Goal: Transaction & Acquisition: Book appointment/travel/reservation

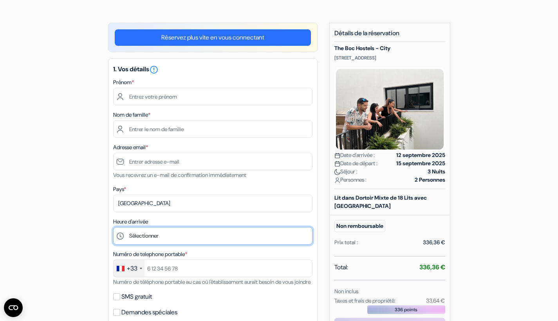
scroll to position [48, 0]
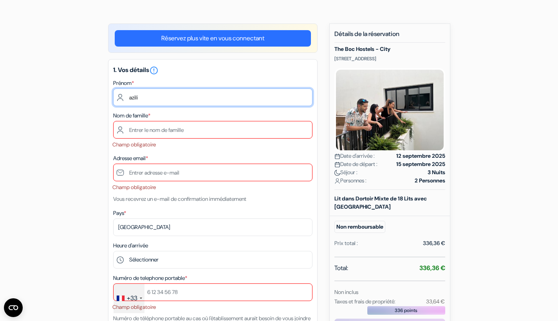
click at [148, 96] on input "azili" at bounding box center [212, 98] width 199 height 18
type input "a"
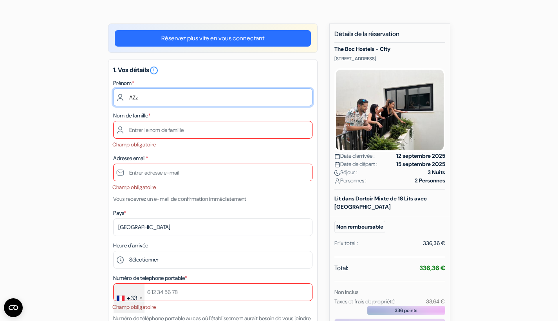
click at [148, 92] on input "AZz" at bounding box center [212, 98] width 199 height 18
click at [148, 96] on input "AZz" at bounding box center [212, 98] width 199 height 18
type input "Aziliz"
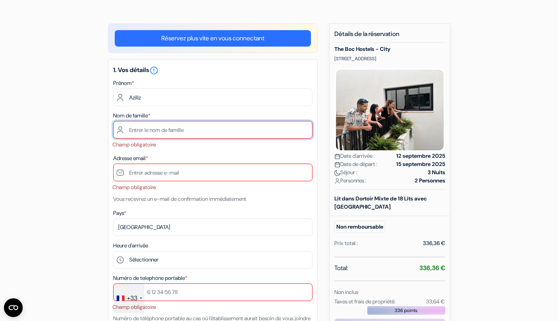
click at [162, 134] on input "text" at bounding box center [212, 130] width 199 height 18
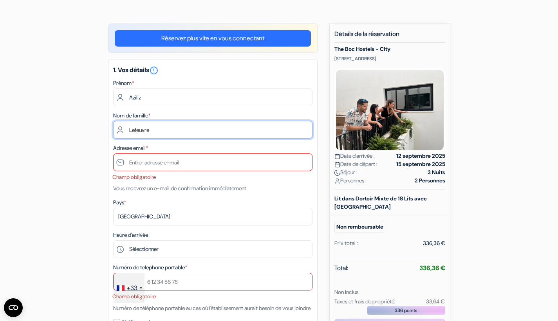
type input "Lefeuvre"
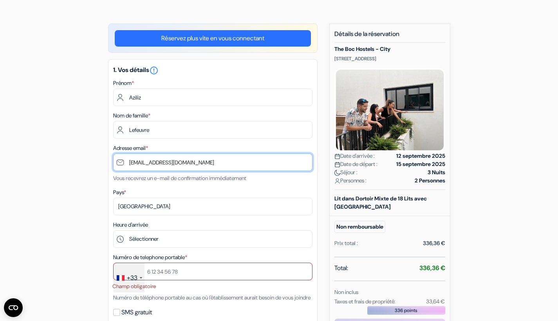
type input "azilizlefeuvre@gmail.com"
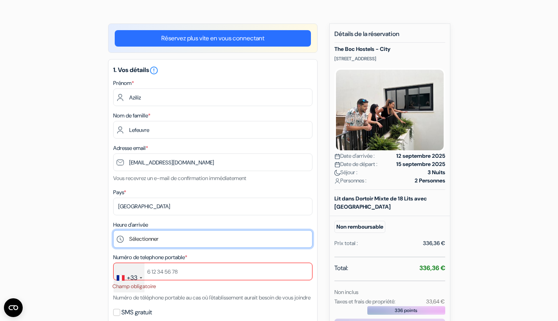
scroll to position [0, 0]
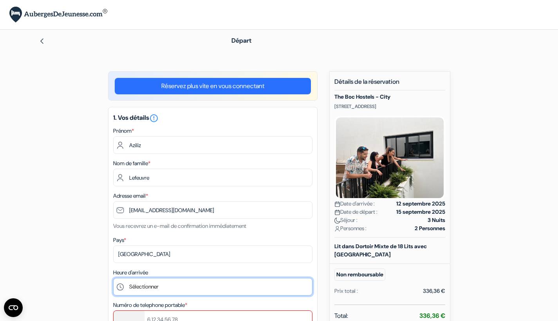
drag, startPoint x: 190, startPoint y: 289, endPoint x: 557, endPoint y: 153, distance: 392.0
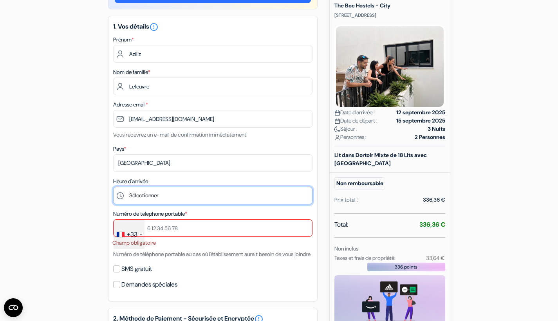
scroll to position [95, 0]
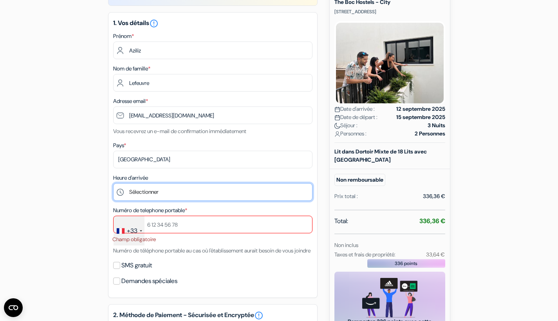
select select "21"
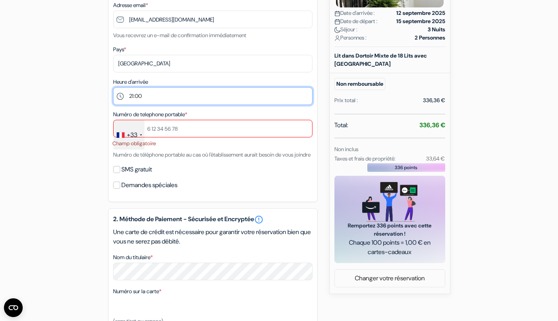
scroll to position [188, 0]
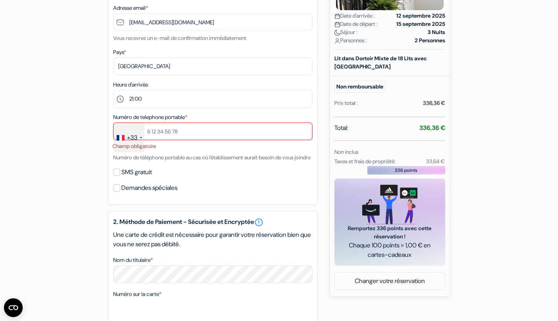
click at [234, 121] on div "Numéro de telephone portable * +33 France +33 United Kingdom +44 Germany (Deuts…" at bounding box center [212, 137] width 199 height 50
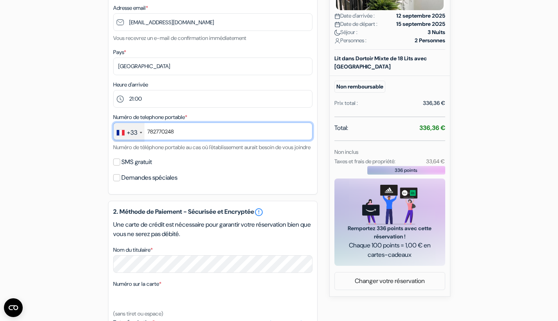
type input "782770248"
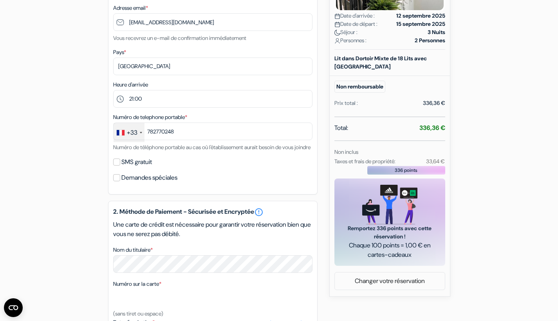
click at [277, 183] on div "Demandes spéciales" at bounding box center [212, 177] width 199 height 11
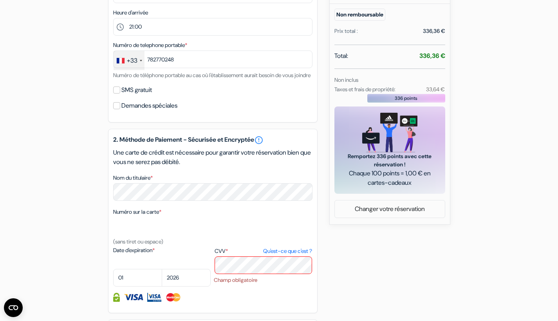
scroll to position [262, 0]
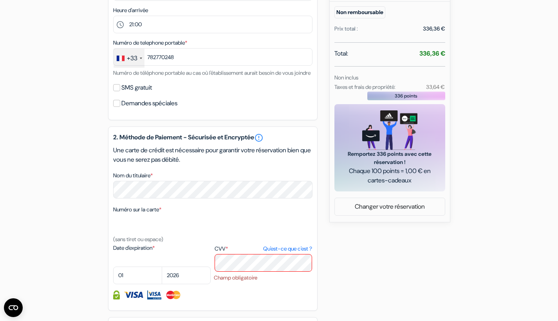
click at [117, 91] on input "SMS gratuit" at bounding box center [116, 87] width 7 height 7
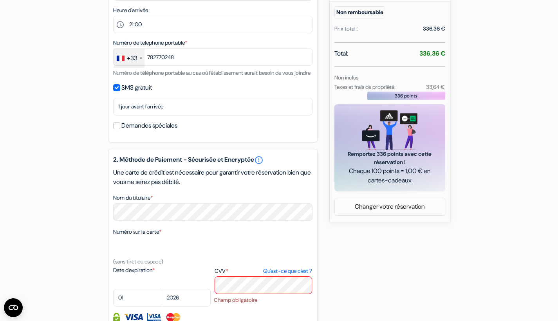
click at [117, 91] on input "SMS gratuit" at bounding box center [116, 87] width 7 height 7
checkbox input "false"
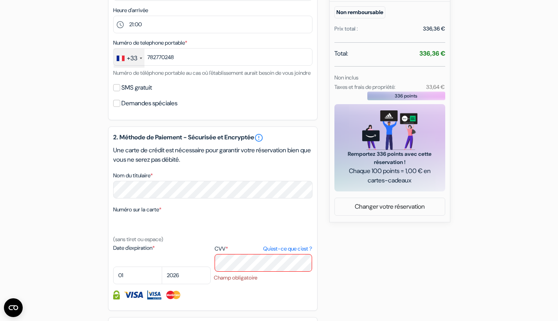
click at [117, 107] on input "Demandes spéciales" at bounding box center [116, 103] width 7 height 7
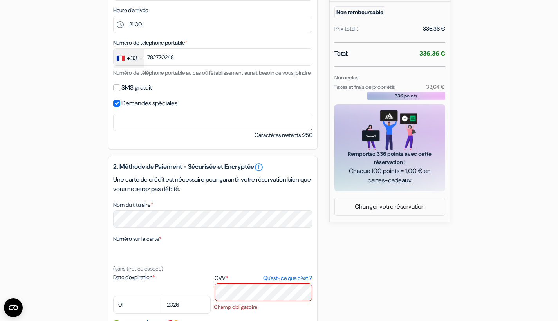
click at [117, 107] on input "Demandes spéciales" at bounding box center [116, 103] width 7 height 7
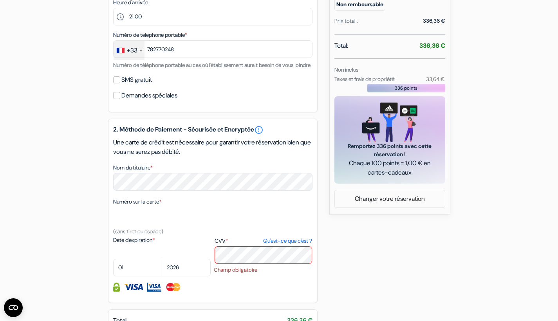
scroll to position [271, 0]
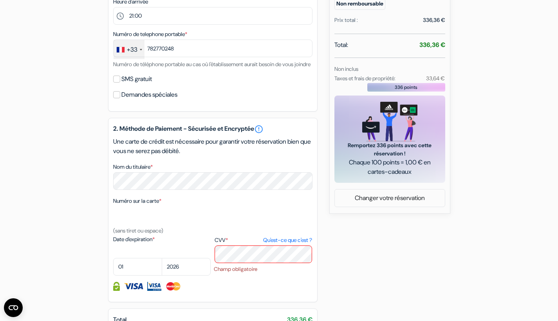
click at [113, 98] on input "Demandes spéciales" at bounding box center [116, 94] width 7 height 7
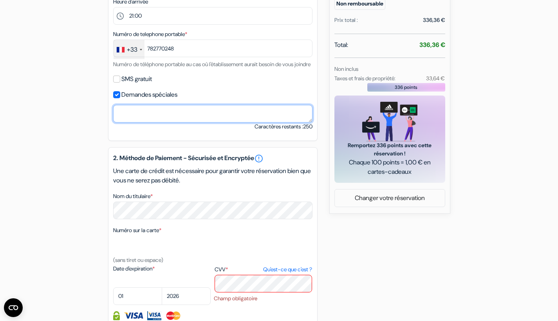
click at [128, 121] on textarea "Nom du titulaire *" at bounding box center [212, 114] width 199 height 18
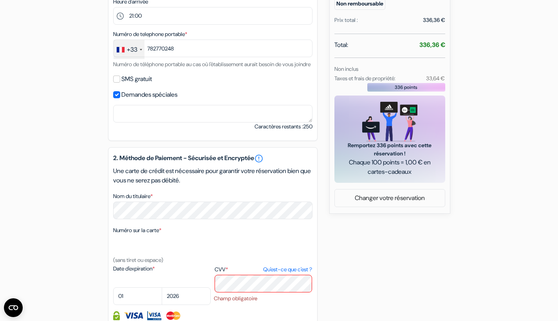
click at [119, 98] on input "Demandes spéciales" at bounding box center [116, 94] width 7 height 7
checkbox input "false"
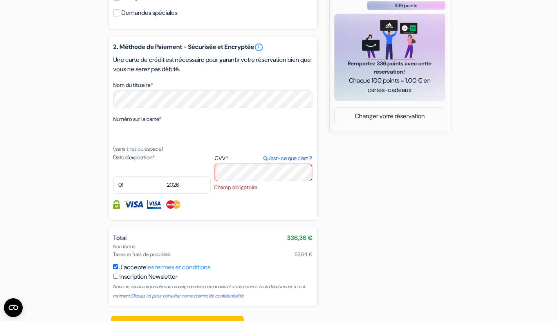
scroll to position [354, 0]
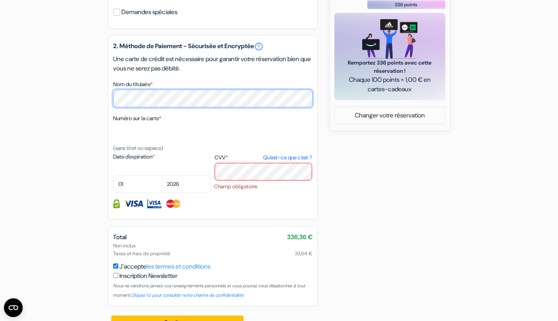
click at [38, 111] on div "add_box The Boc Hostels - City [STREET_ADDRESS] Détails de l'établissement X no…" at bounding box center [279, 29] width 517 height 622
click at [177, 321] on button "Confirmer Loading..." at bounding box center [177, 323] width 133 height 15
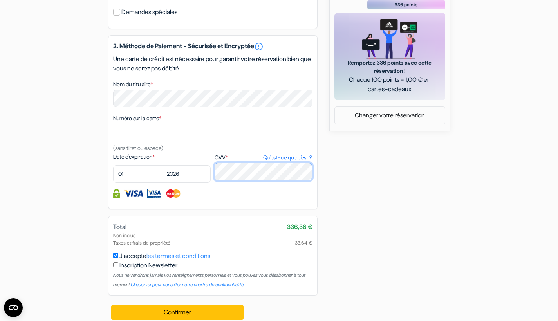
click at [177, 320] on button "Confirmer Loading..." at bounding box center [177, 312] width 133 height 15
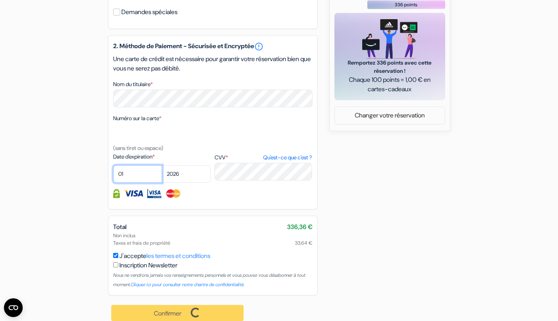
select select "11"
select select "2025"
click at [386, 189] on div "add_box The Boc Hostels - City [STREET_ADDRESS] Détails de l'établissement X no…" at bounding box center [279, 24] width 517 height 613
click at [350, 184] on div "add_box The Boc Hostels - City [STREET_ADDRESS] Détails de l'établissement X no…" at bounding box center [279, 24] width 517 height 613
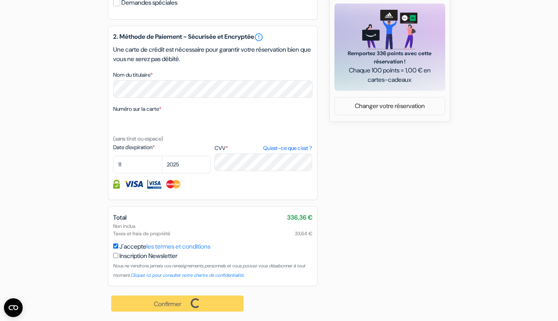
scroll to position [372, 0]
click at [166, 305] on div "Confirmer Loading... Traitement de la demande..." at bounding box center [178, 303] width 140 height 35
click at [455, 155] on div "add_box The Boc Hostels - City [STREET_ADDRESS] Détails de l'établissement X no…" at bounding box center [279, 14] width 517 height 613
click at [354, 161] on div "add_box The Boc Hostels - City [STREET_ADDRESS] Détails de l'établissement X no…" at bounding box center [279, 14] width 517 height 613
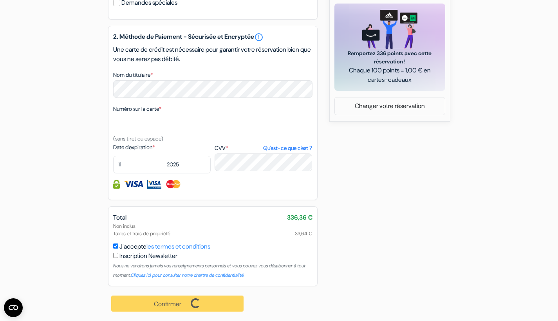
click at [362, 137] on div "add_box The Boc Hostels - City [STREET_ADDRESS] Détails de l'établissement X no…" at bounding box center [279, 14] width 517 height 613
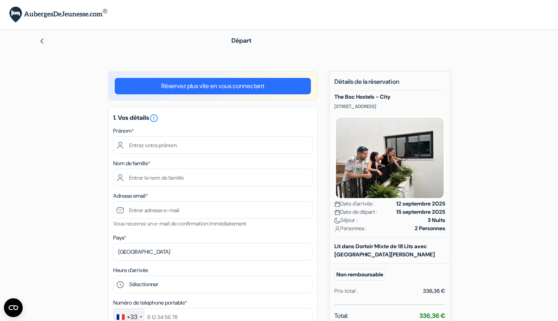
drag, startPoint x: 558, startPoint y: 104, endPoint x: 558, endPoint y: 138, distance: 33.7
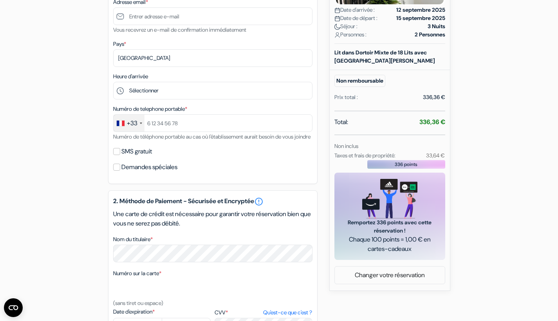
scroll to position [193, 0]
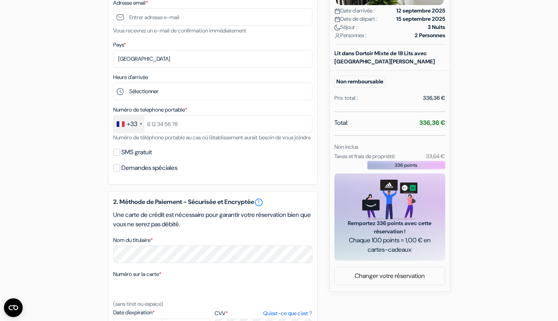
drag, startPoint x: 556, startPoint y: 143, endPoint x: 555, endPoint y: 119, distance: 23.5
click at [555, 120] on form "Départ add_box The Boc Hostels - City [STREET_ADDRESS] The Boc Hostels - City" at bounding box center [279, 150] width 558 height 627
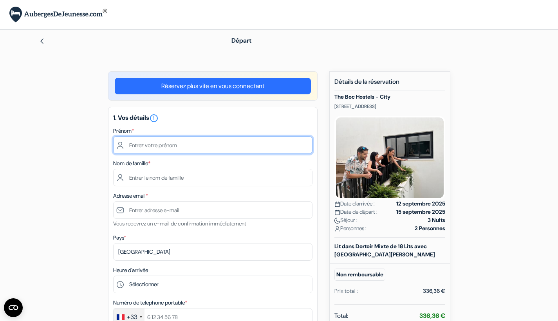
type input "a"
type input "Lili"
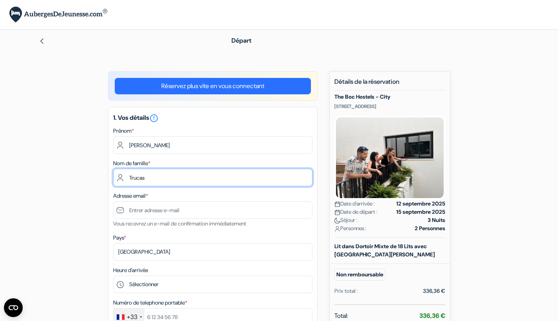
type input "Trucas"
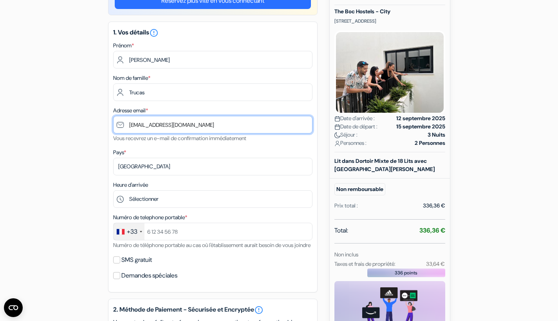
scroll to position [88, 0]
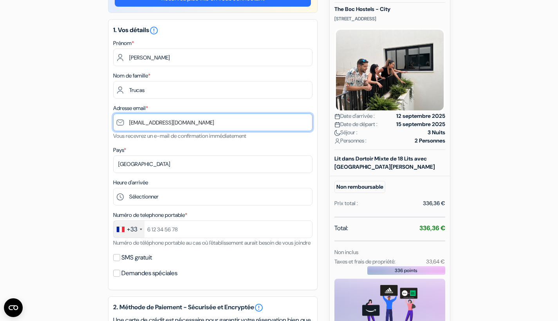
type input "lili.trucas@gmail.com"
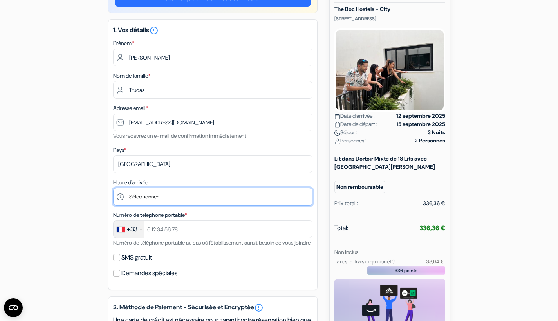
select select "21"
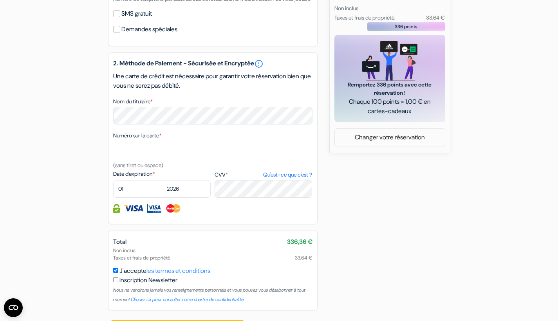
scroll to position [336, 0]
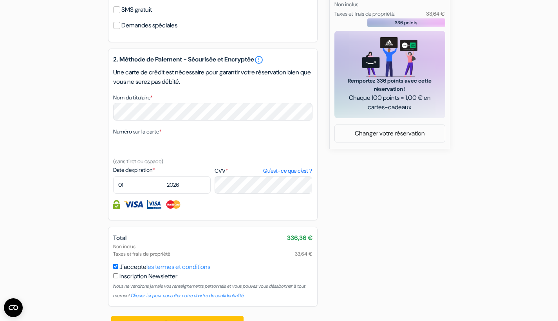
type input "783674135"
click at [109, 120] on div "2. Méthode de Paiement - Sécurisée et Encryptée error_outline Une carte de créd…" at bounding box center [213, 135] width 210 height 172
click at [155, 146] on div "Numéro sur la carte * (sans tiret ou espace)" at bounding box center [212, 146] width 199 height 39
select select "11"
click at [184, 184] on div "Date d'expiration * 01 02 03 04 05 06 07 08 09 10 11 12 2025 2026 2027 2028 202…" at bounding box center [162, 180] width 98 height 28
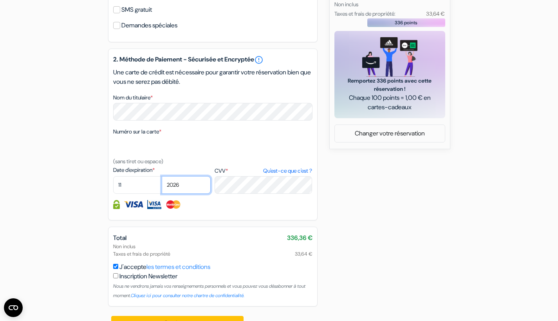
select select "2025"
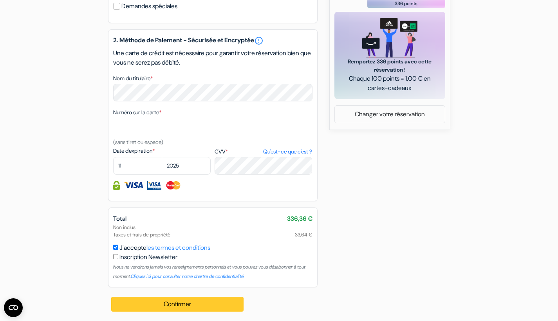
click at [191, 305] on button "Confirmer Loading..." at bounding box center [177, 304] width 133 height 15
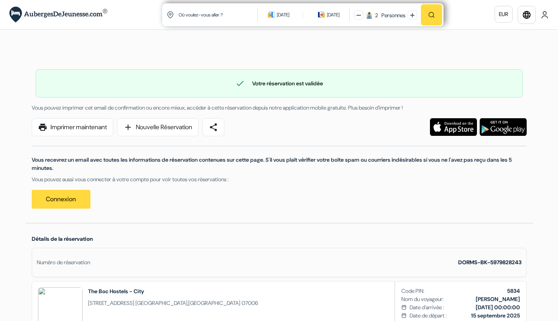
click at [93, 130] on link "print Imprimer maintenant" at bounding box center [72, 127] width 81 height 18
click at [218, 125] on span "share" at bounding box center [213, 127] width 9 height 9
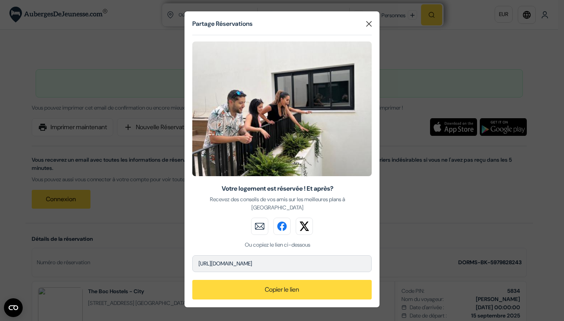
click at [367, 23] on button "Close" at bounding box center [369, 24] width 12 height 12
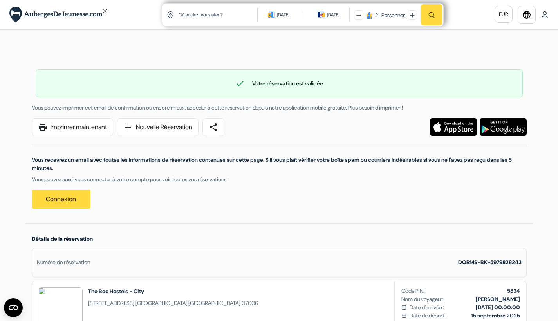
click at [75, 130] on link "print Imprimer maintenant" at bounding box center [72, 127] width 81 height 18
